Goal: Navigation & Orientation: Find specific page/section

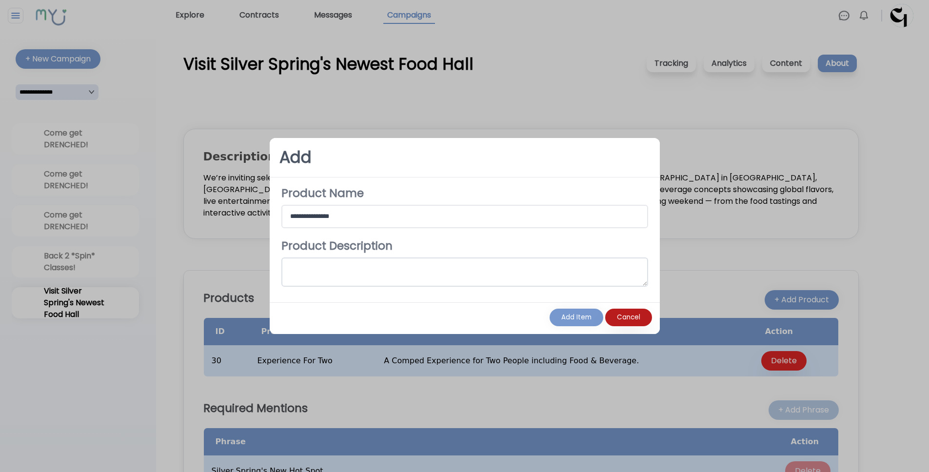
scroll to position [127, 0]
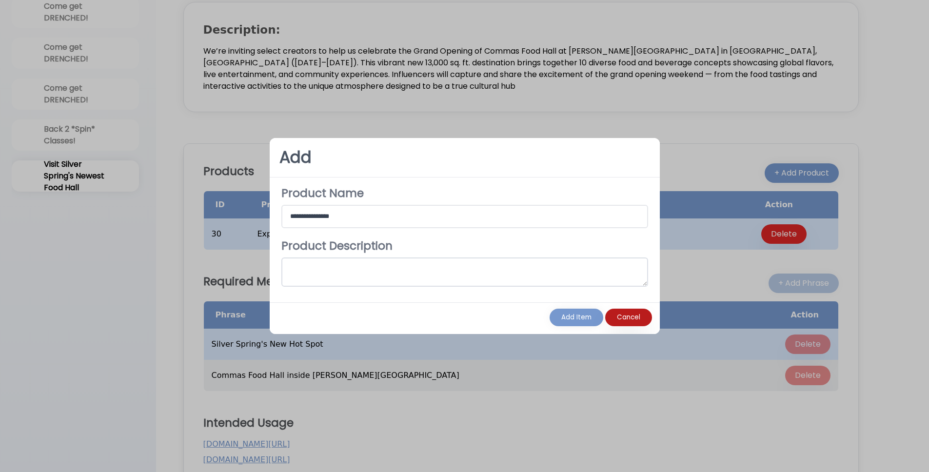
click at [622, 325] on button "Cancel" at bounding box center [628, 318] width 47 height 18
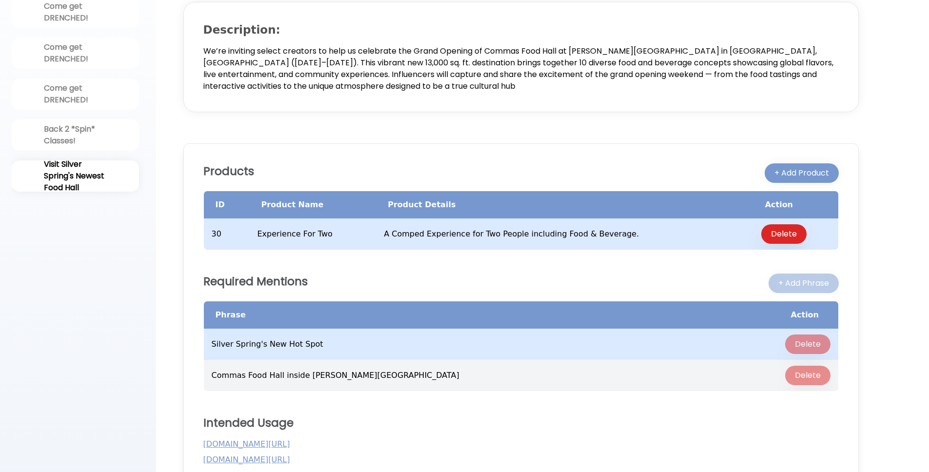
scroll to position [0, 0]
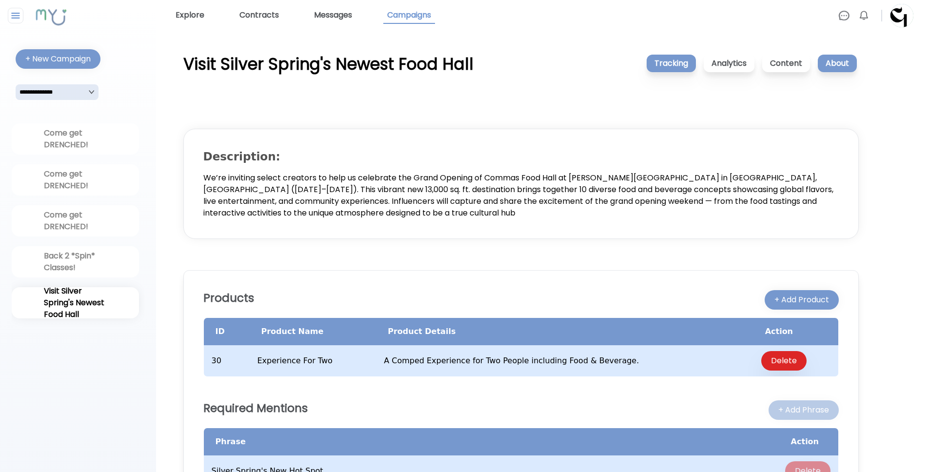
click at [688, 69] on p "Tracking" at bounding box center [671, 64] width 49 height 18
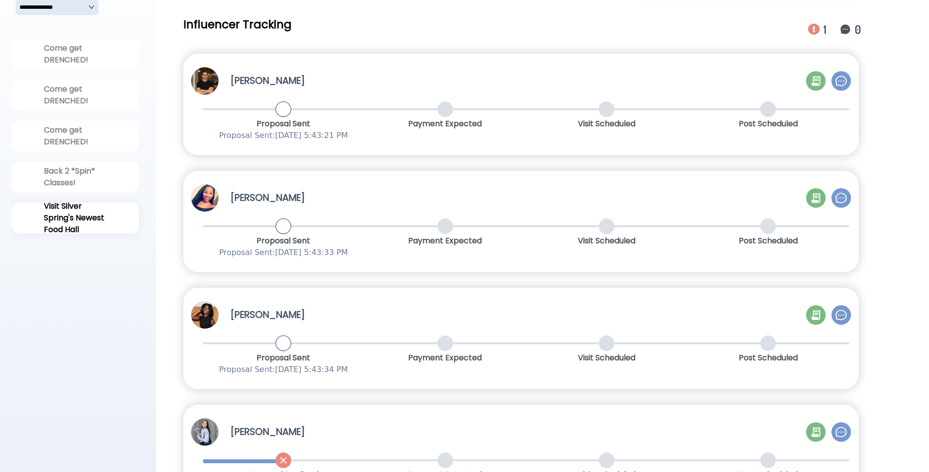
scroll to position [129, 0]
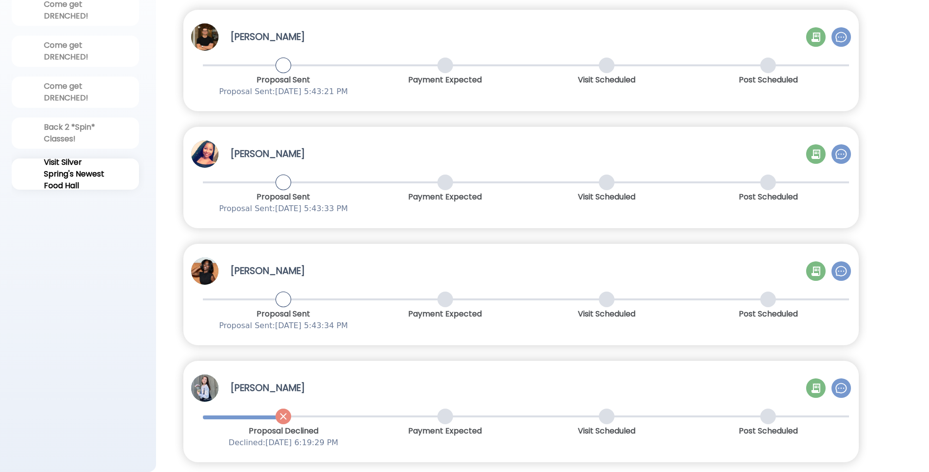
click at [840, 390] on img at bounding box center [841, 388] width 12 height 12
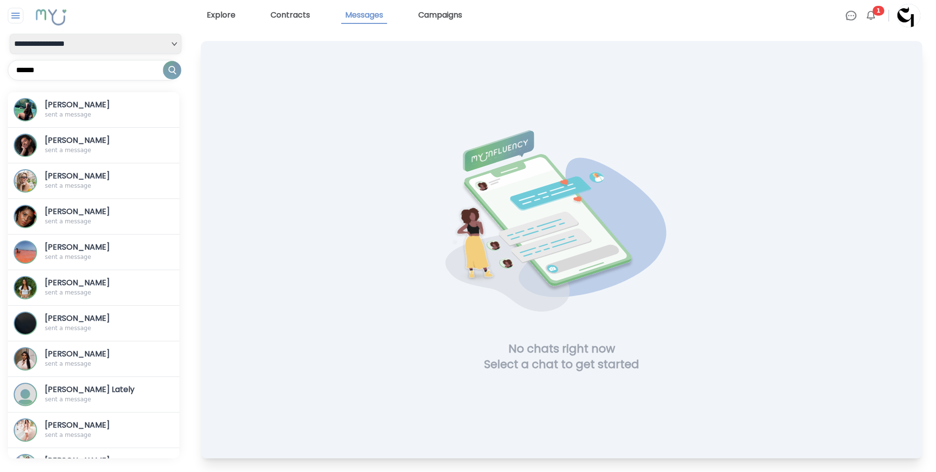
click at [355, 15] on link "Messages" at bounding box center [364, 15] width 46 height 17
